Goal: Check status

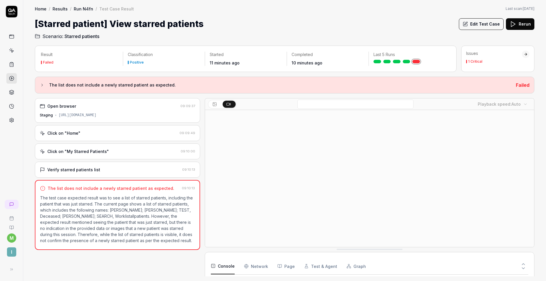
scroll to position [5, 0]
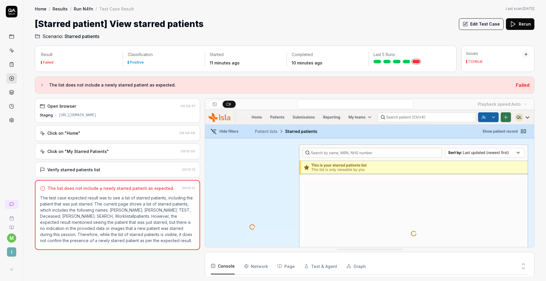
click at [86, 132] on div "Click on "Home"" at bounding box center [108, 133] width 137 height 6
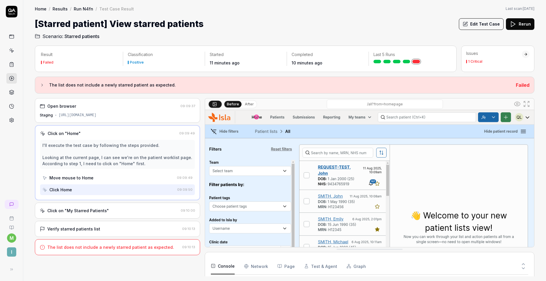
click at [84, 110] on div "Open browser 09:09:37 Staging [URL][DOMAIN_NAME]" at bounding box center [117, 110] width 165 height 25
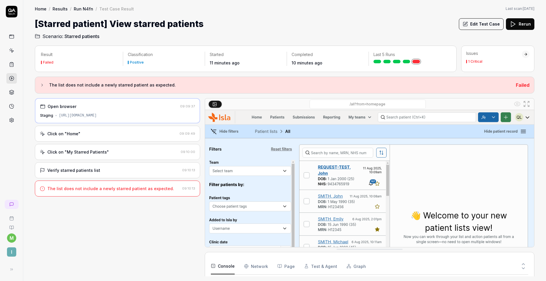
click at [85, 129] on div "Click on "Home" 09:09:49" at bounding box center [117, 134] width 165 height 16
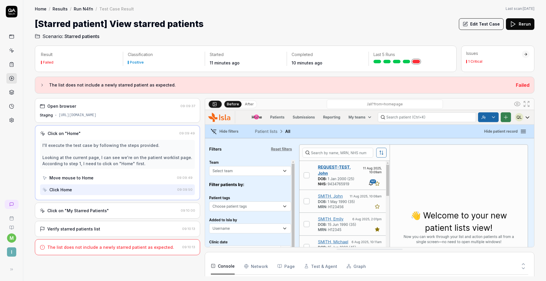
click at [81, 208] on div "Click on "My Starred Patients"" at bounding box center [78, 211] width 62 height 6
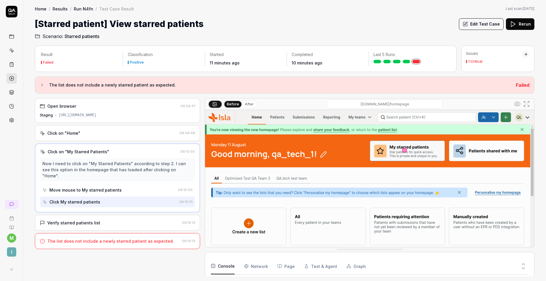
click at [97, 220] on div "Verify starred patients list" at bounding box center [73, 223] width 53 height 6
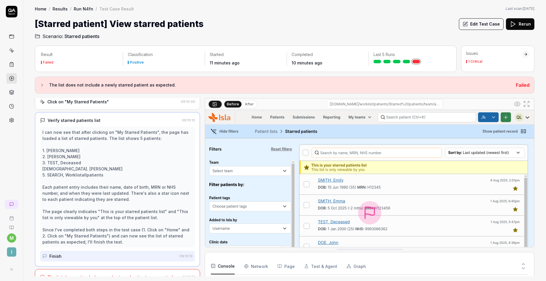
scroll to position [58, 0]
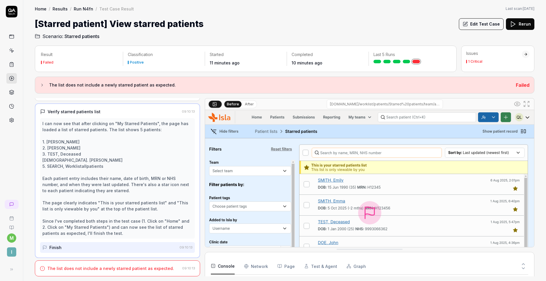
click at [109, 267] on div "The list does not include a newly starred patient as expected." at bounding box center [110, 269] width 127 height 6
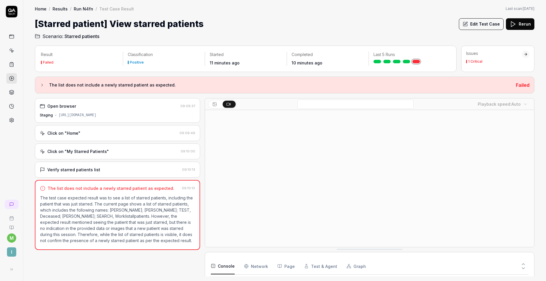
scroll to position [5, 0]
